Goal: Complete application form

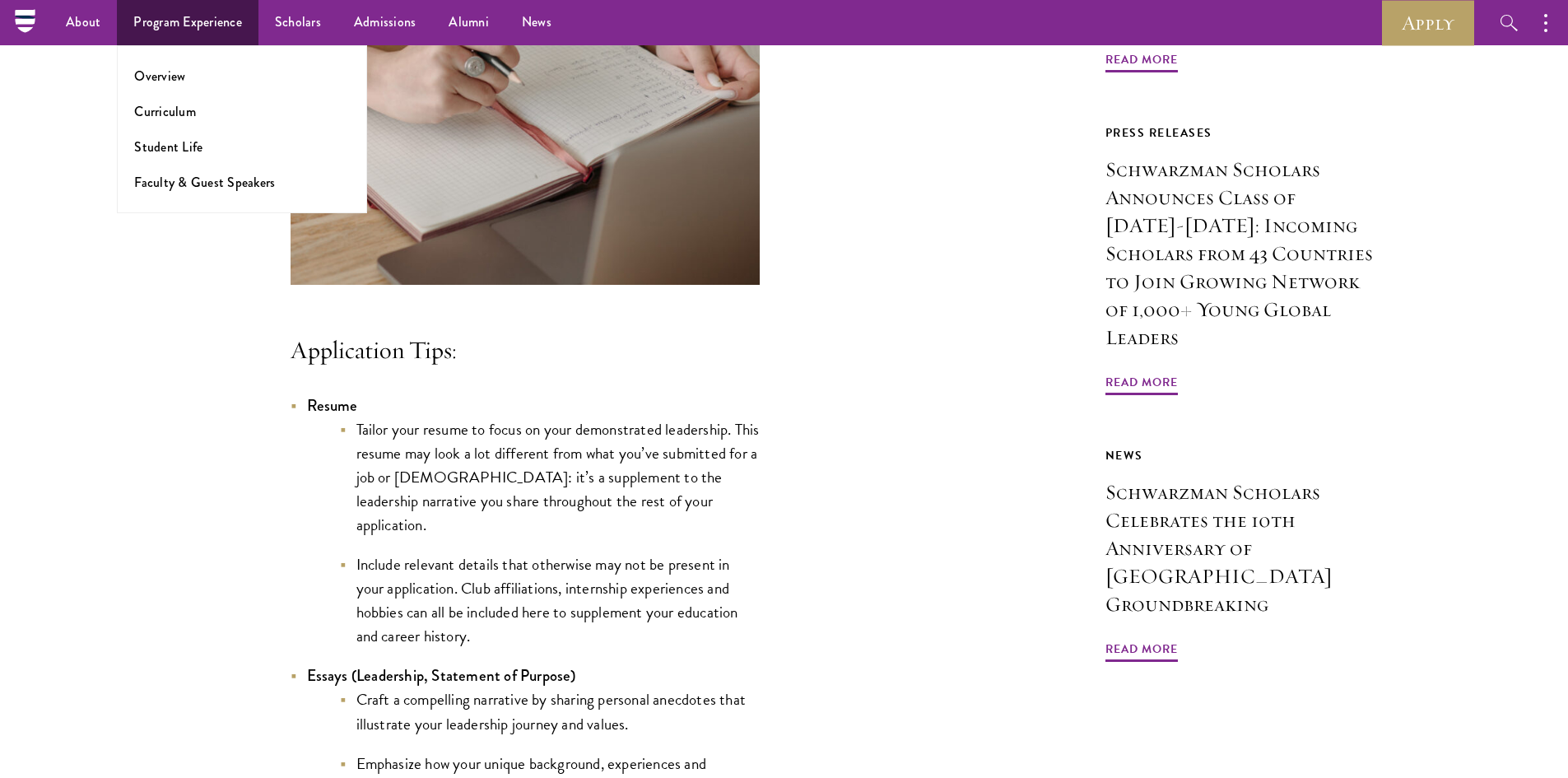
scroll to position [1018, 0]
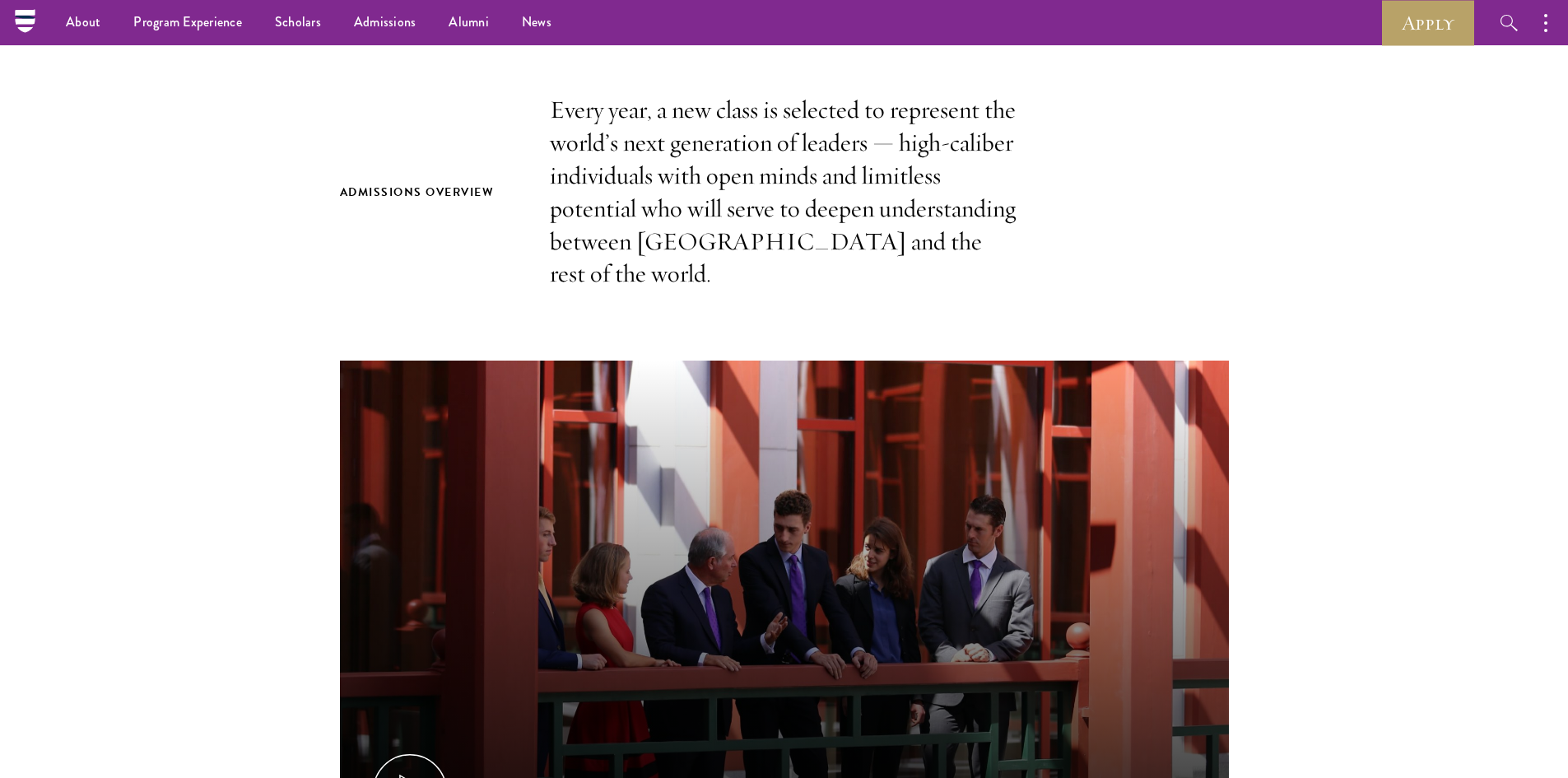
scroll to position [494, 0]
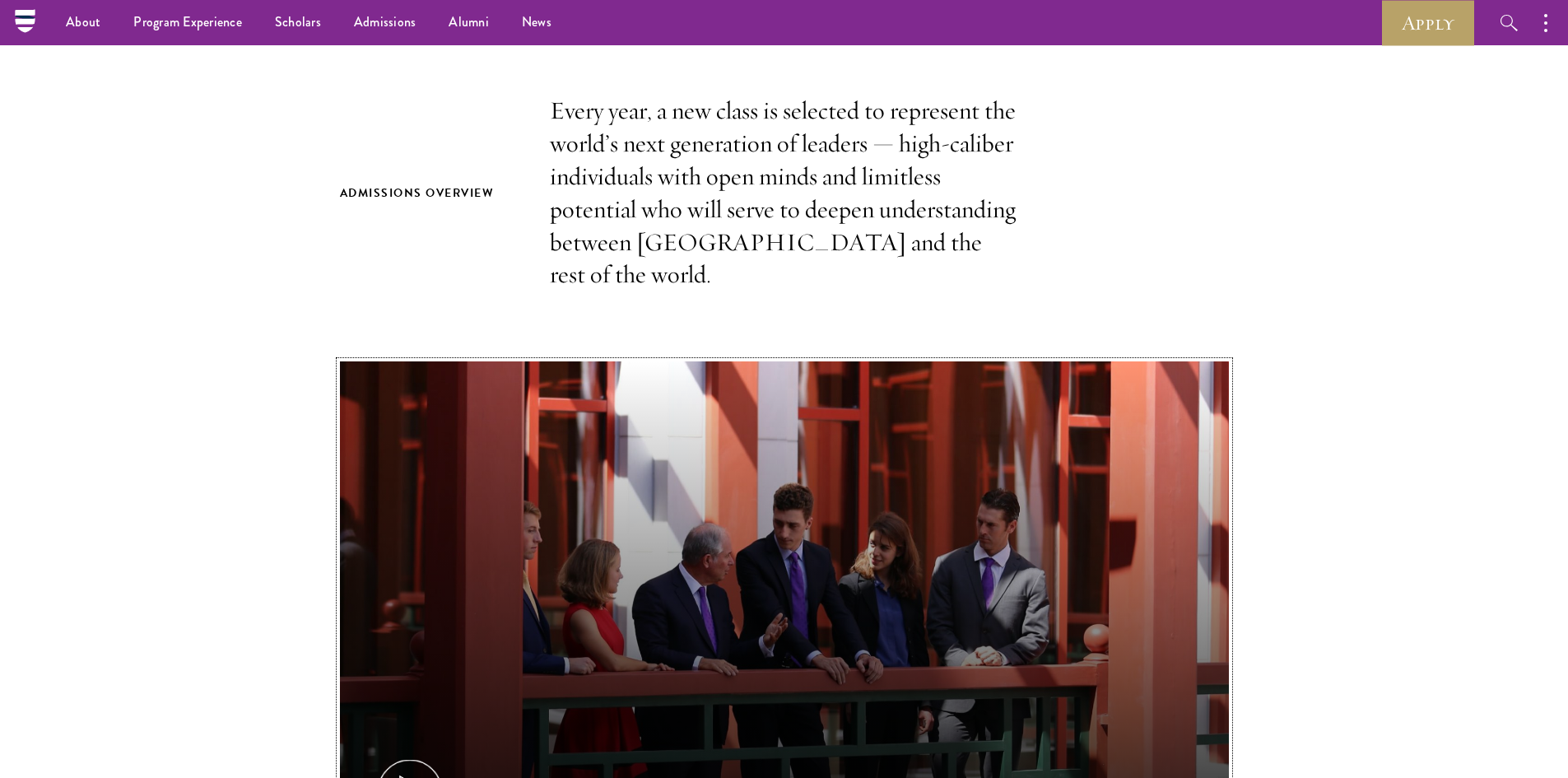
click at [439, 755] on icon at bounding box center [410, 792] width 74 height 74
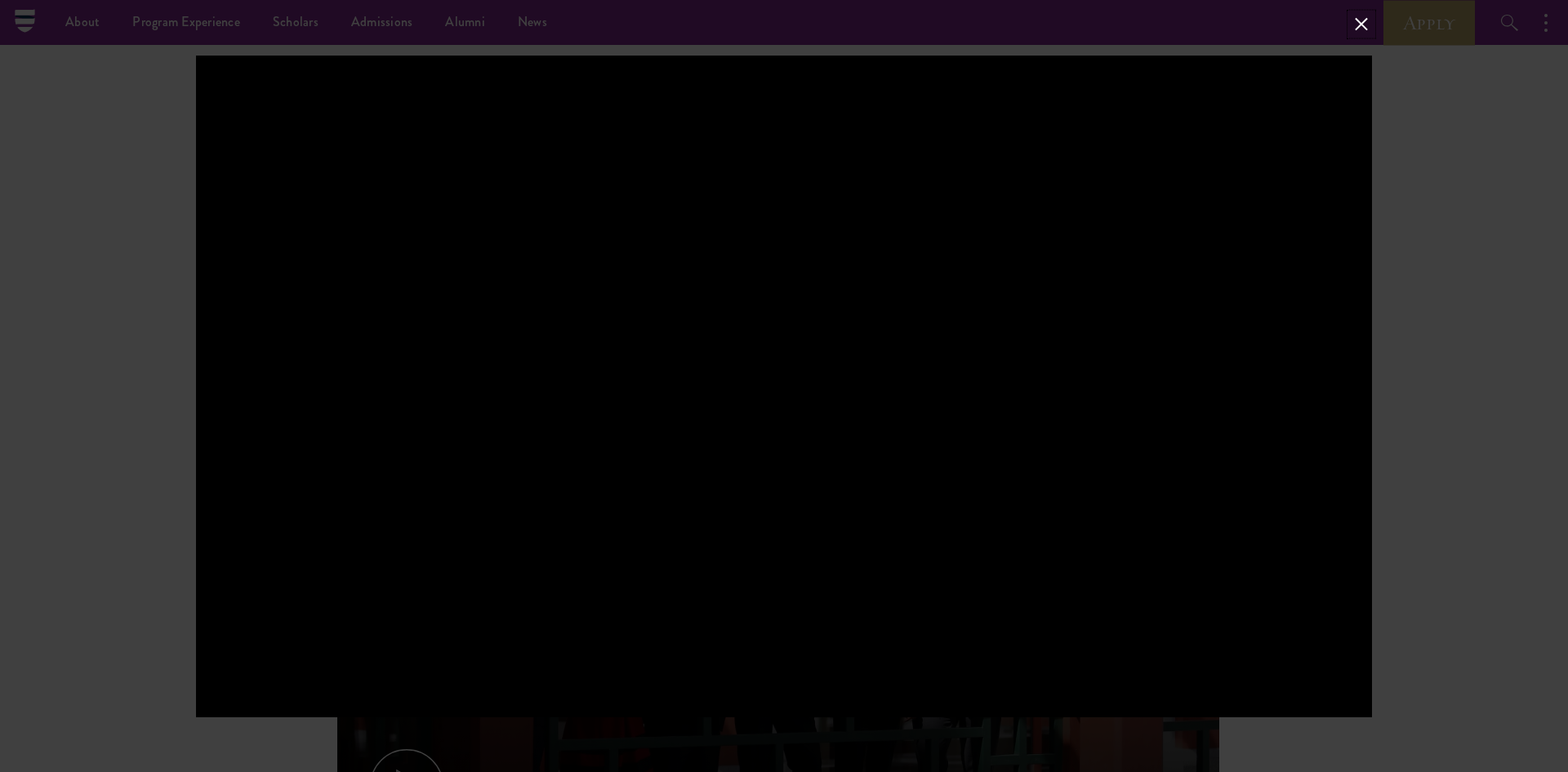
click at [1370, 21] on button at bounding box center [1361, 24] width 21 height 21
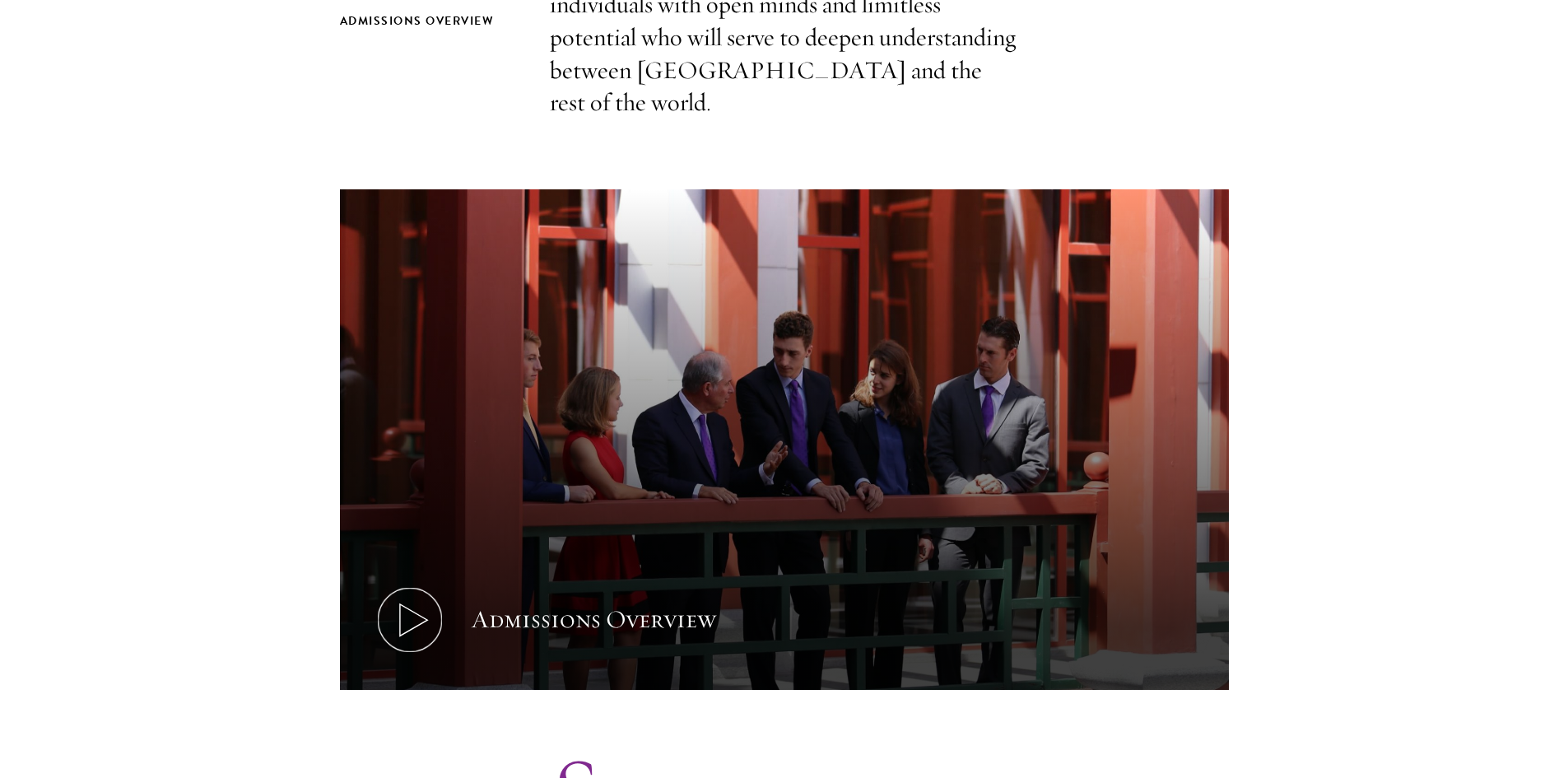
scroll to position [741, 0]
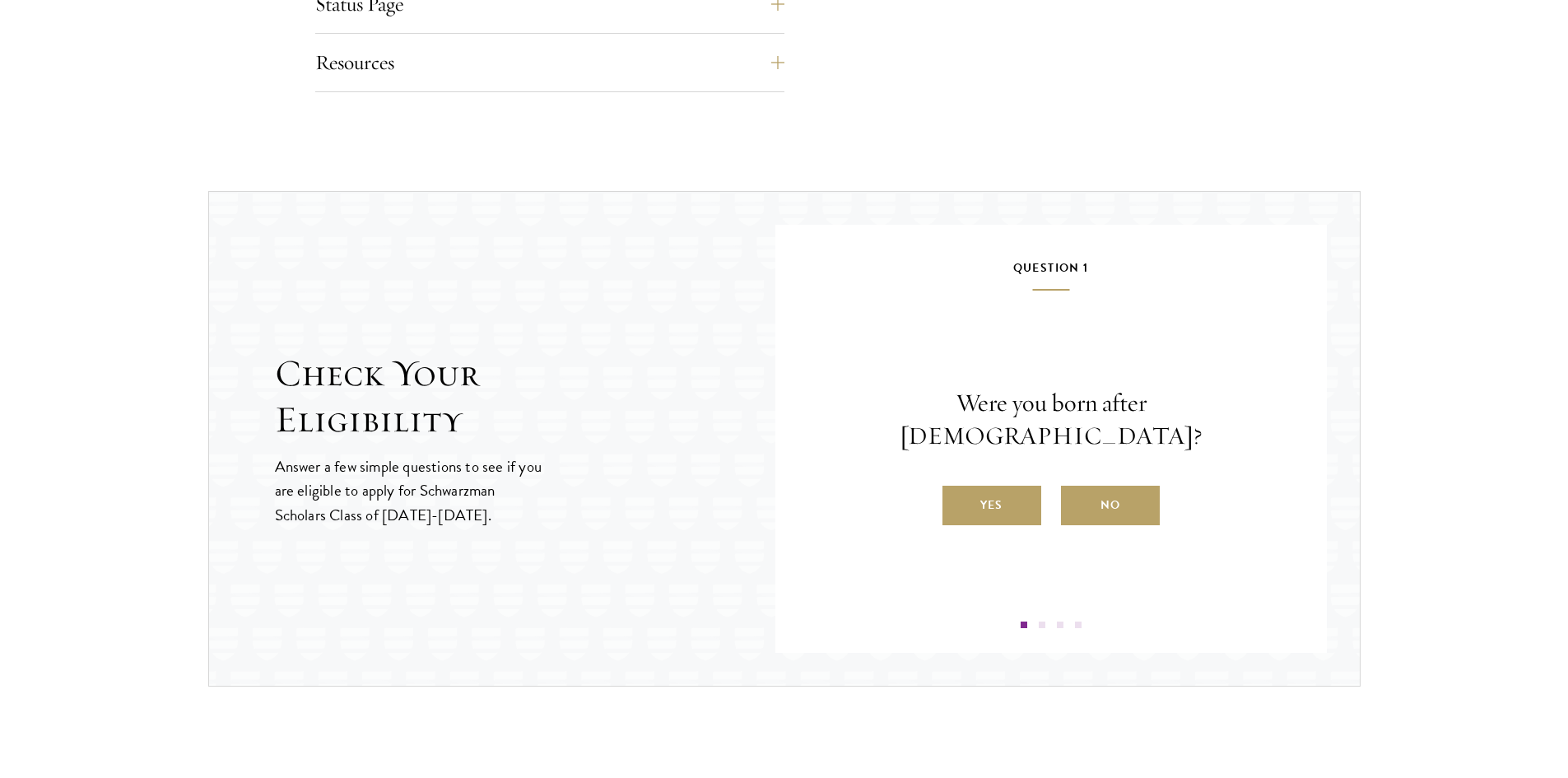
scroll to position [1576, 0]
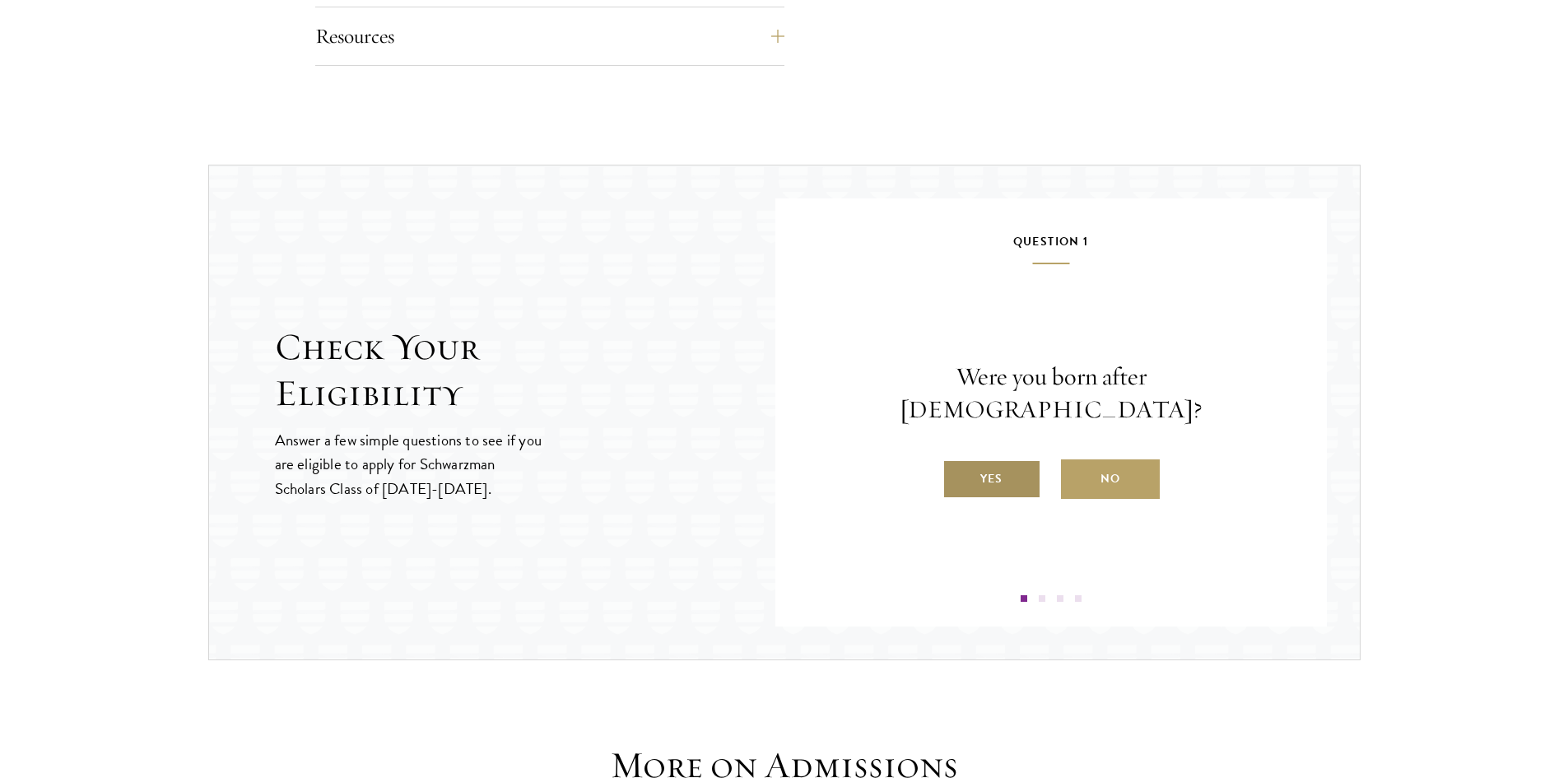
click at [1006, 460] on label "Yes" at bounding box center [991, 479] width 98 height 40
click at [957, 461] on input "Yes" at bounding box center [949, 467] width 14 height 14
click at [1005, 473] on label "Yes" at bounding box center [991, 479] width 98 height 40
click at [957, 473] on input "Yes" at bounding box center [949, 467] width 14 height 14
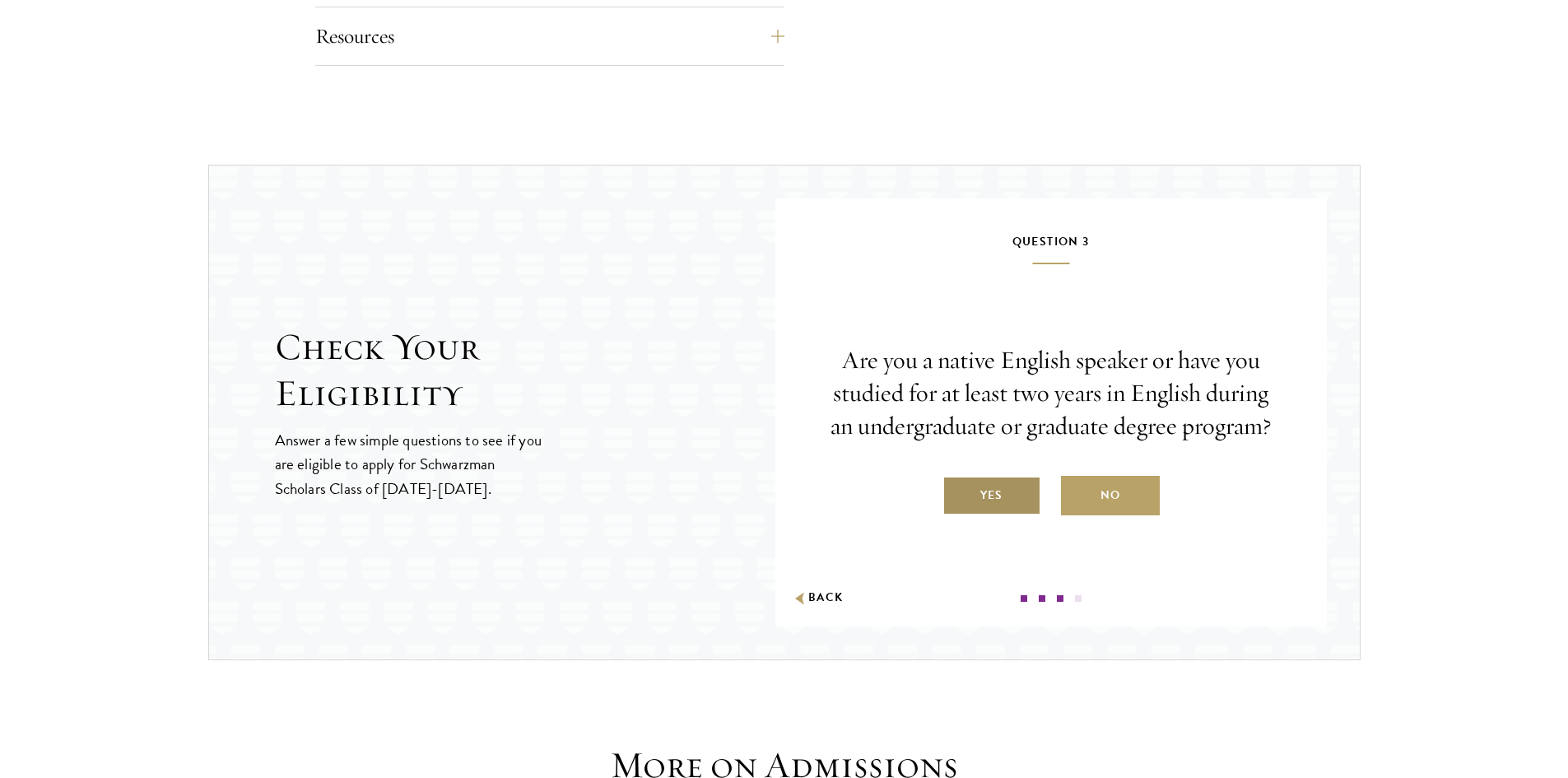
click at [1027, 483] on label "Yes" at bounding box center [991, 495] width 98 height 40
click at [957, 483] on input "Yes" at bounding box center [949, 484] width 14 height 14
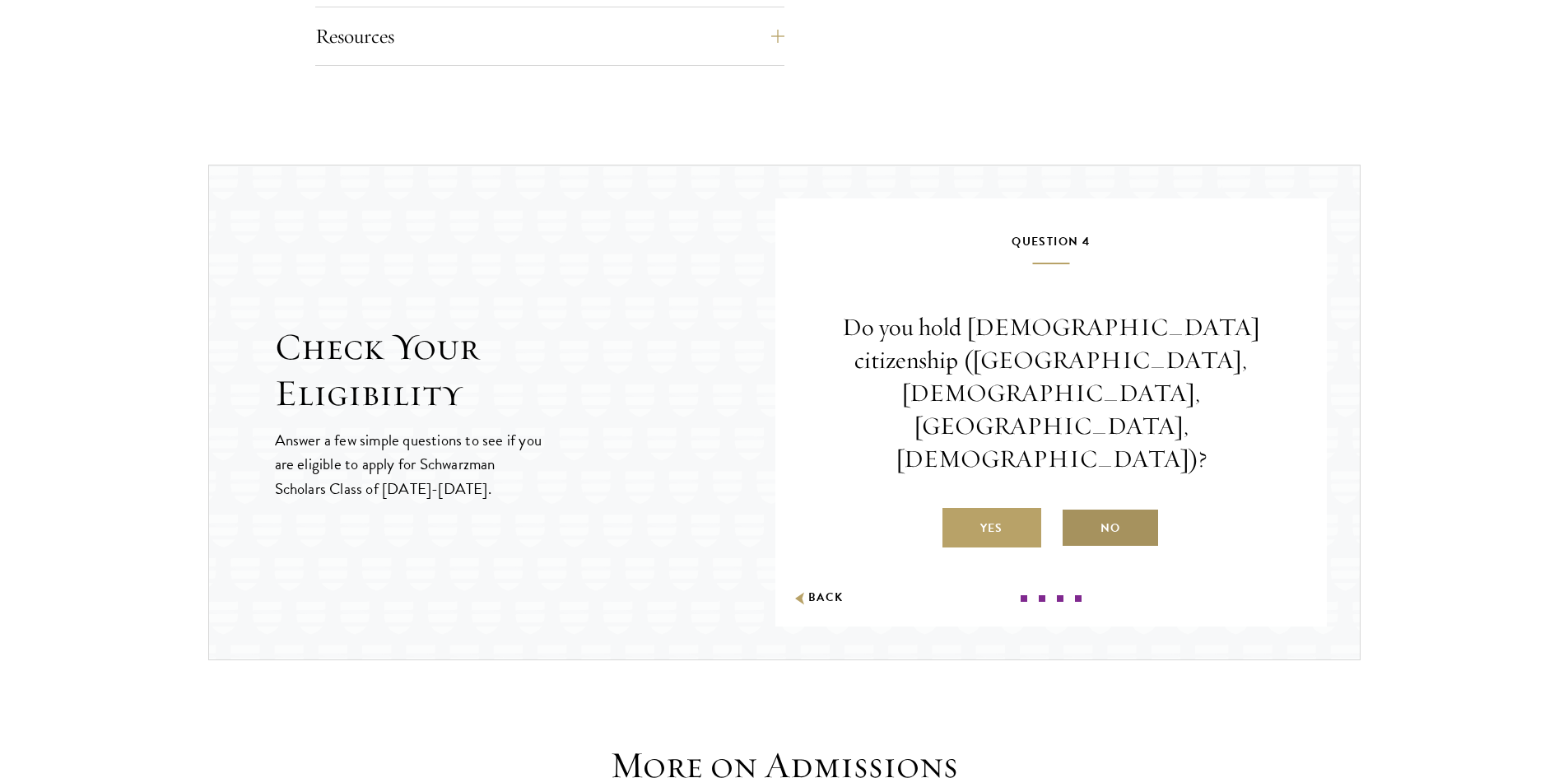
click at [1091, 508] on label "No" at bounding box center [1110, 528] width 98 height 40
click at [1075, 511] on input "No" at bounding box center [1068, 518] width 14 height 14
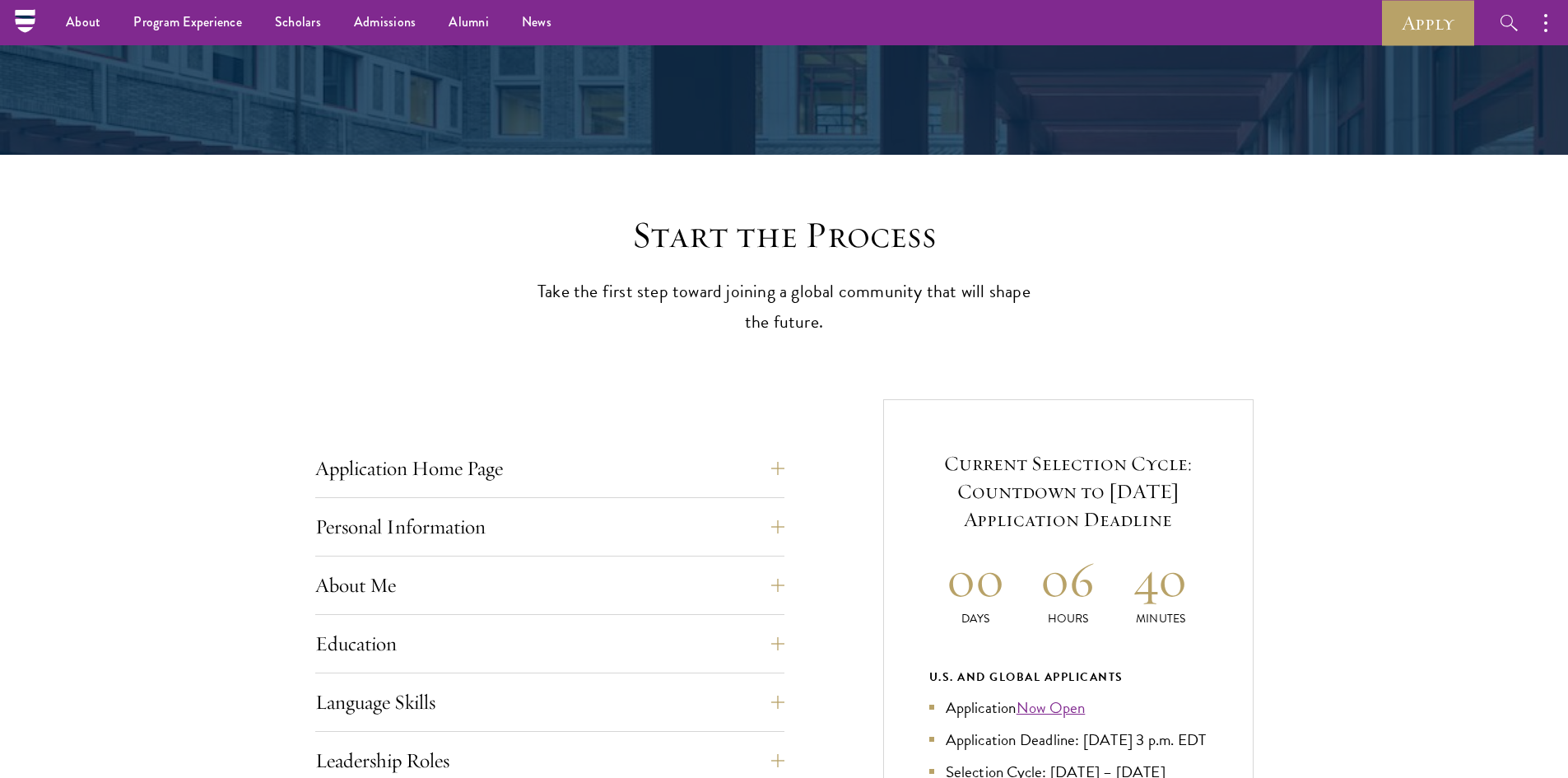
scroll to position [262, 0]
